Goal: Find specific page/section

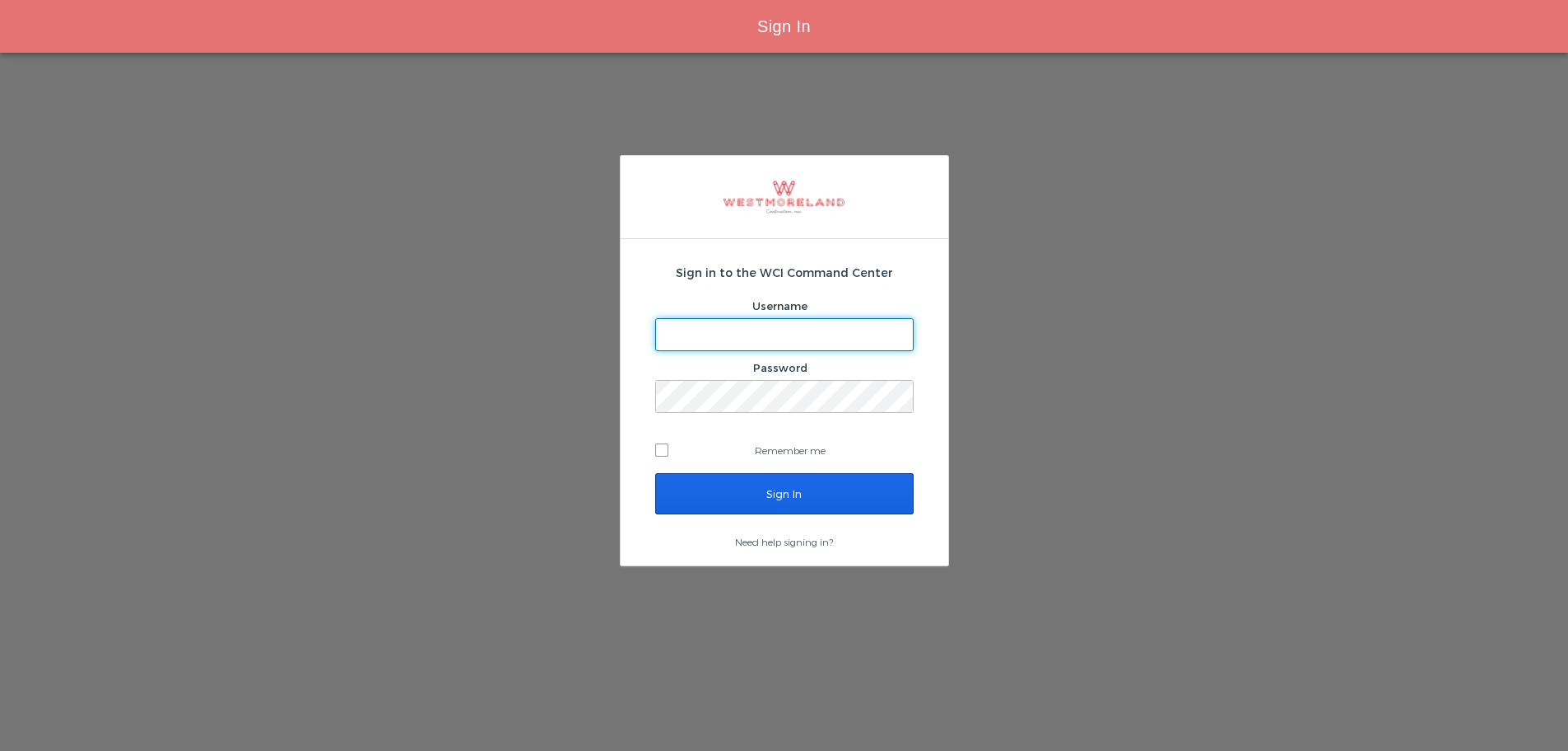
type input "[EMAIL_ADDRESS][PERSON_NAME][DOMAIN_NAME]"
click at [763, 484] on input "Sign In" at bounding box center [784, 493] width 259 height 41
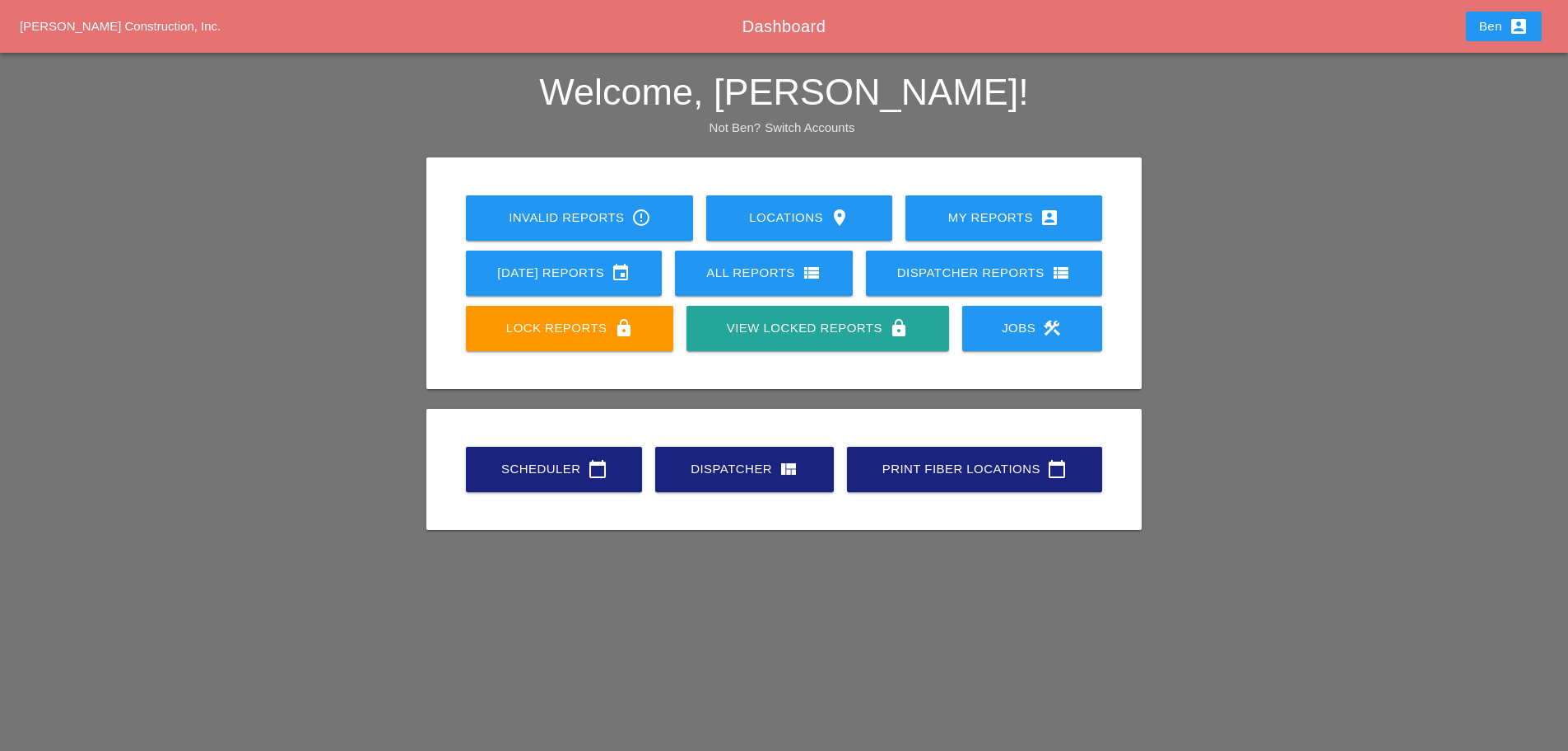
click at [549, 462] on div "Scheduler calendar_today" at bounding box center [555, 469] width 124 height 20
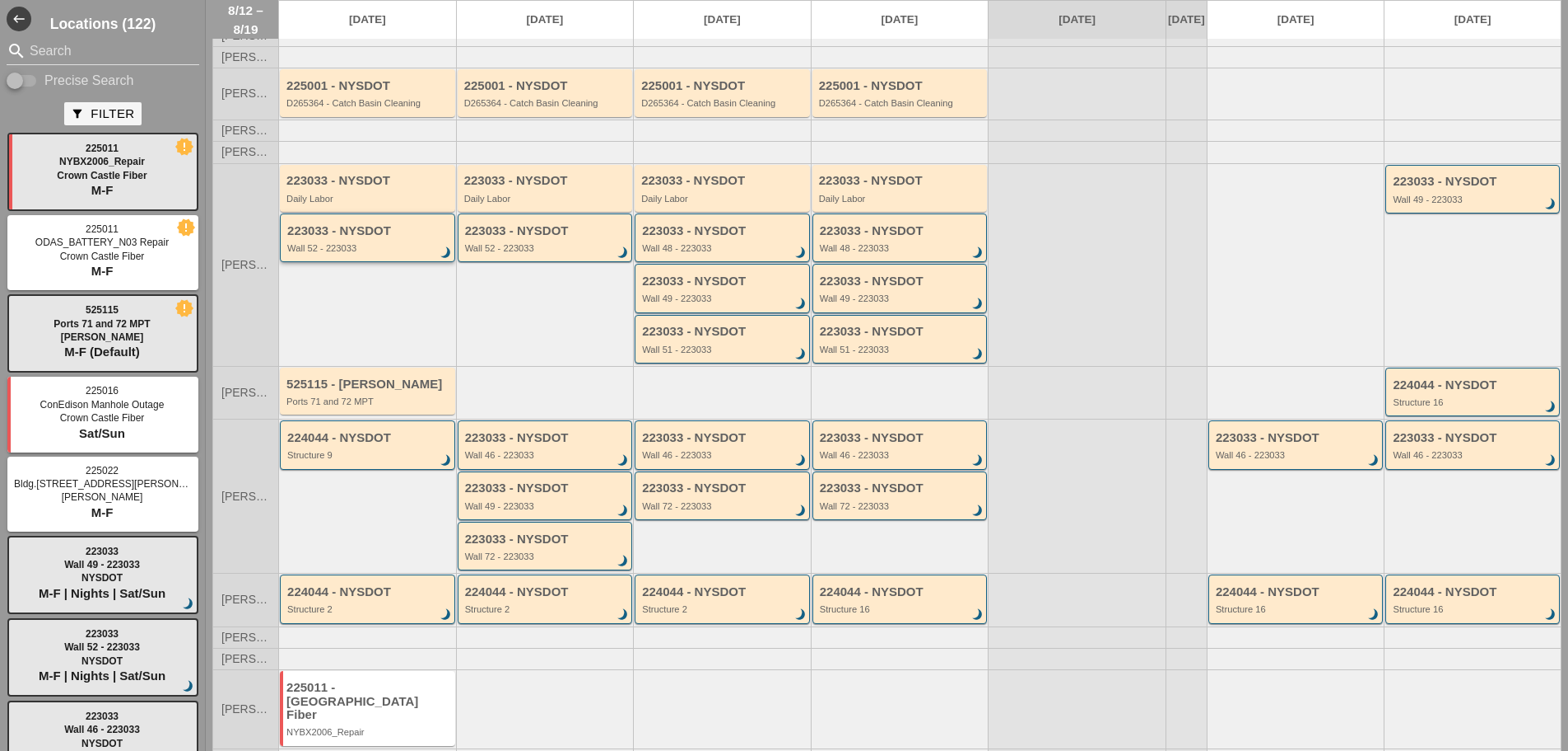
scroll to position [124, 0]
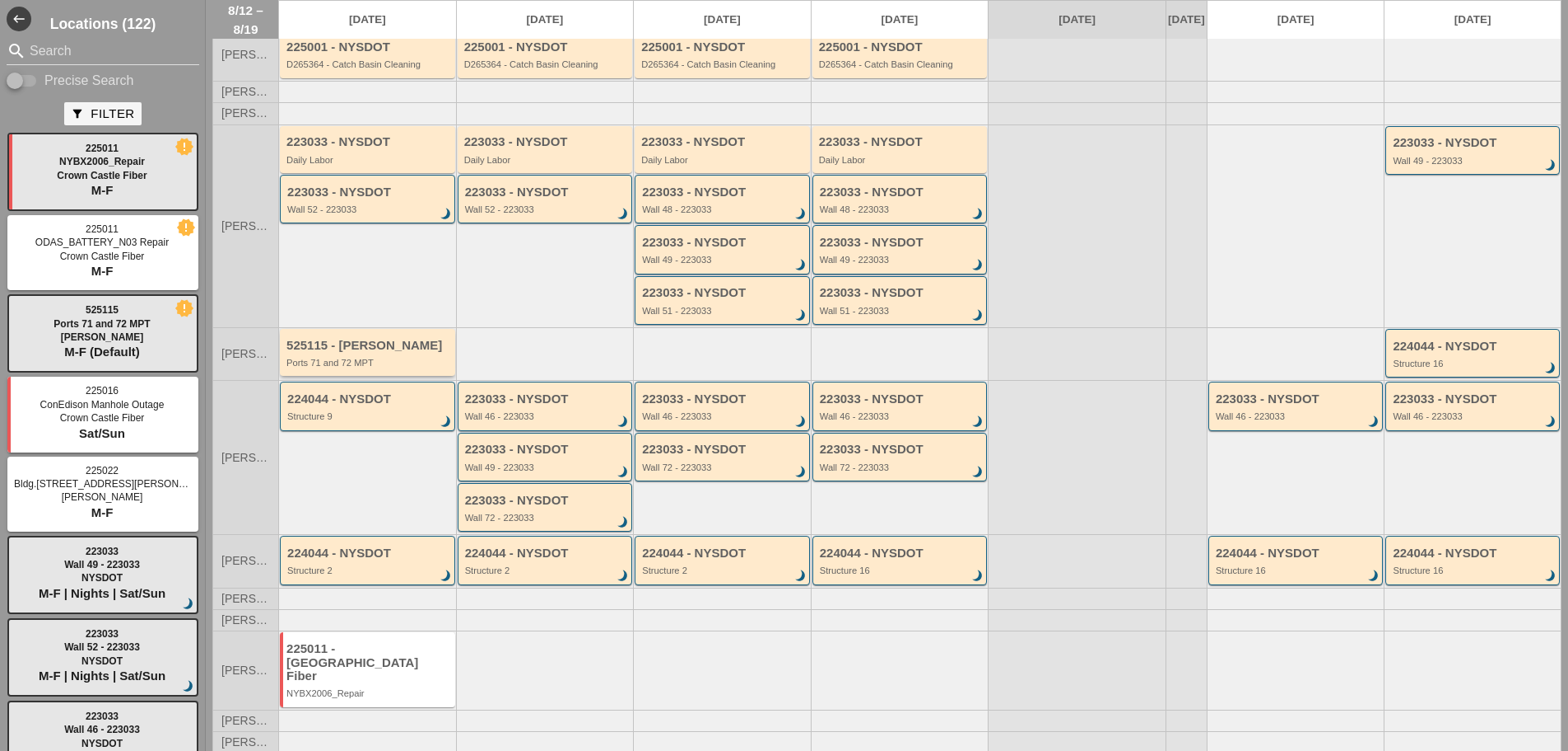
click at [340, 341] on div "525115 - Hugh O'Kane Ports 71 and 72 MPT" at bounding box center [368, 352] width 175 height 47
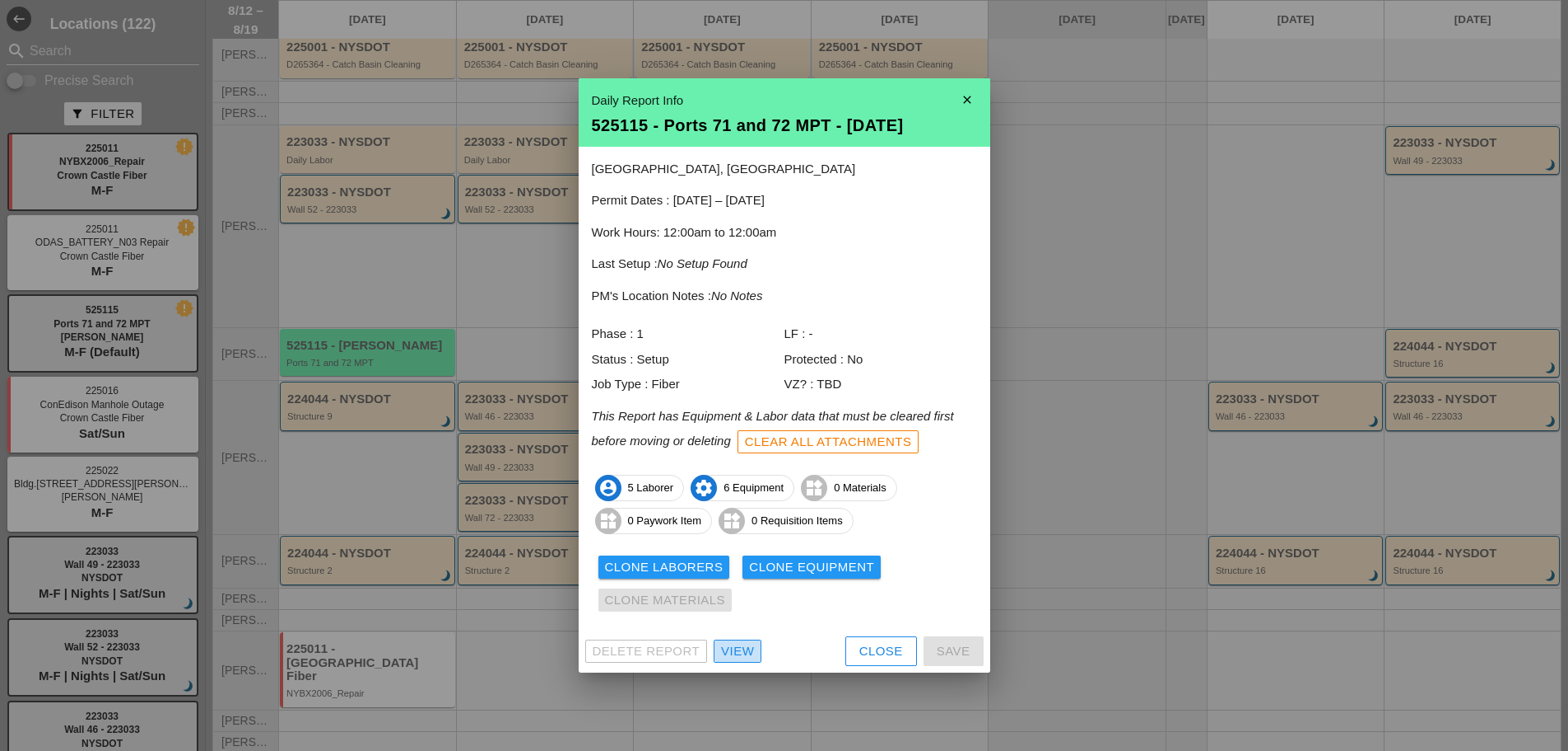
click at [738, 646] on div "View" at bounding box center [737, 651] width 32 height 19
